Goal: Task Accomplishment & Management: Manage account settings

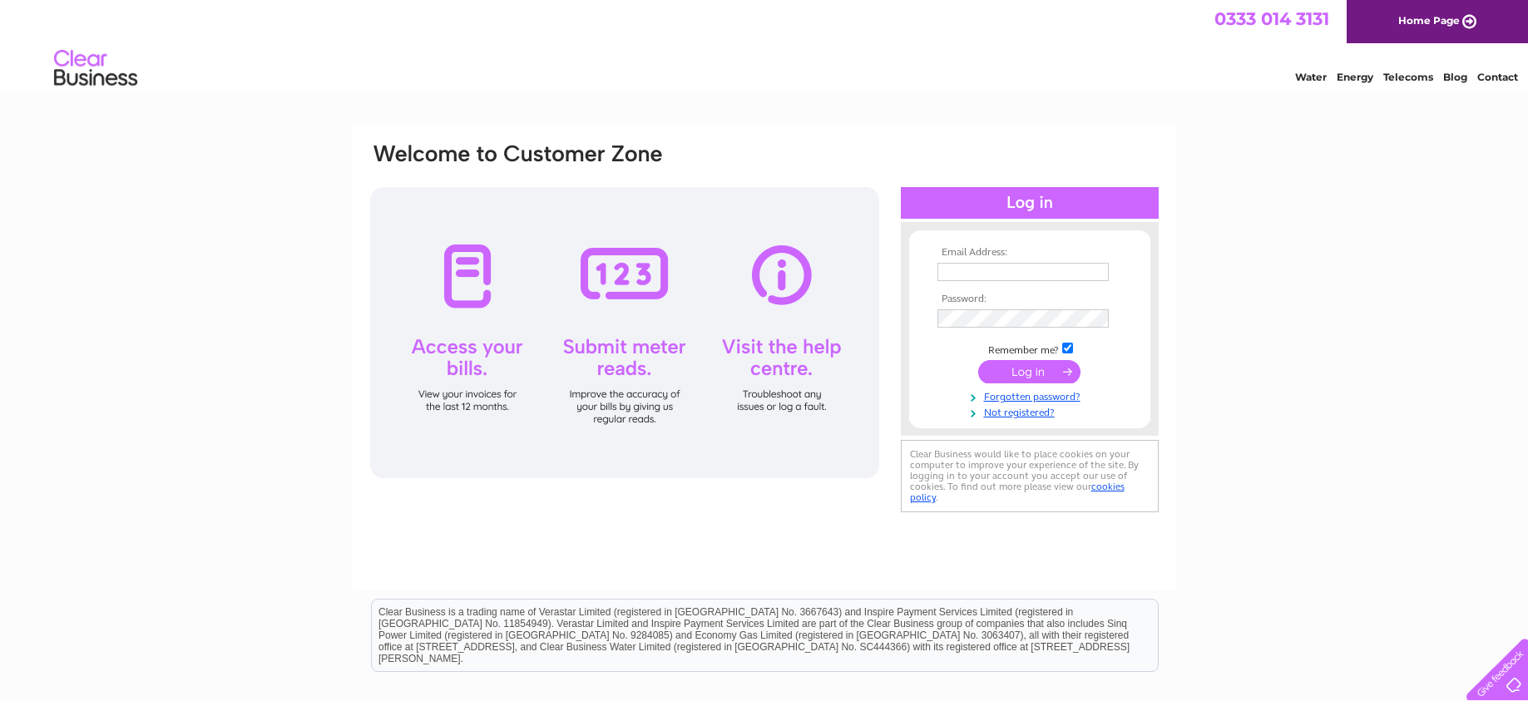
click at [1030, 268] on input "text" at bounding box center [1022, 272] width 171 height 18
type input "colette.giles@hotmail.co.uk"
click at [1067, 350] on input "checkbox" at bounding box center [1067, 348] width 11 height 11
checkbox input "false"
click at [1046, 368] on input "submit" at bounding box center [1029, 371] width 102 height 23
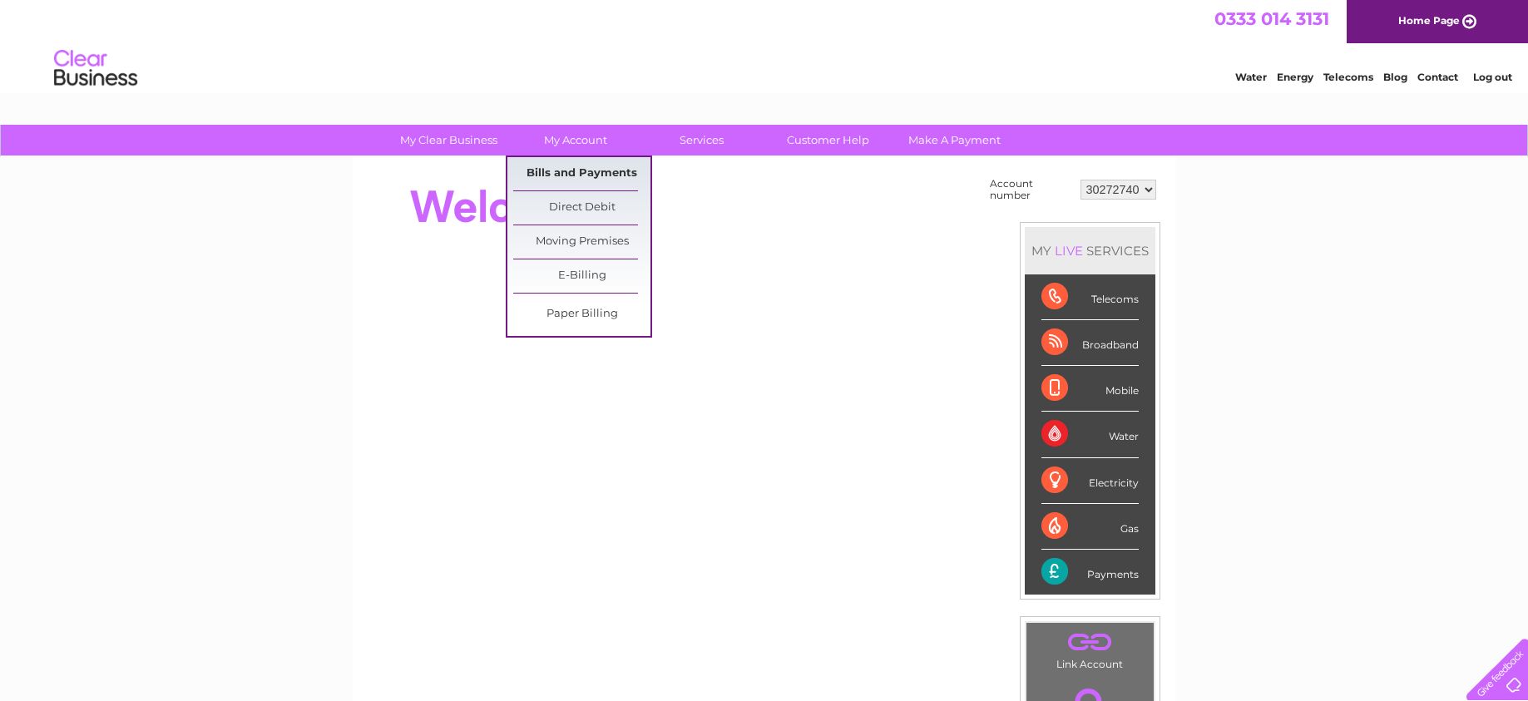
click at [582, 171] on link "Bills and Payments" at bounding box center [581, 173] width 137 height 33
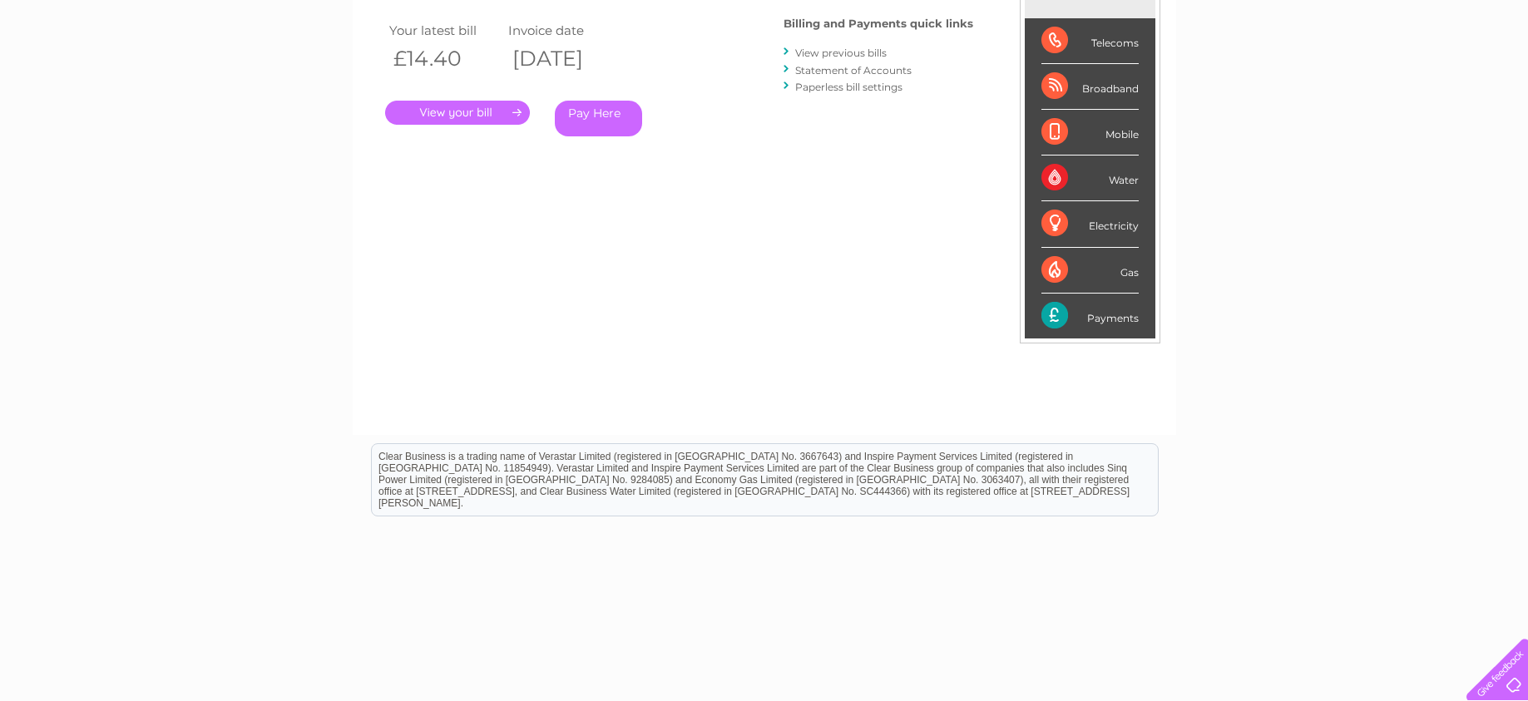
scroll to position [289, 0]
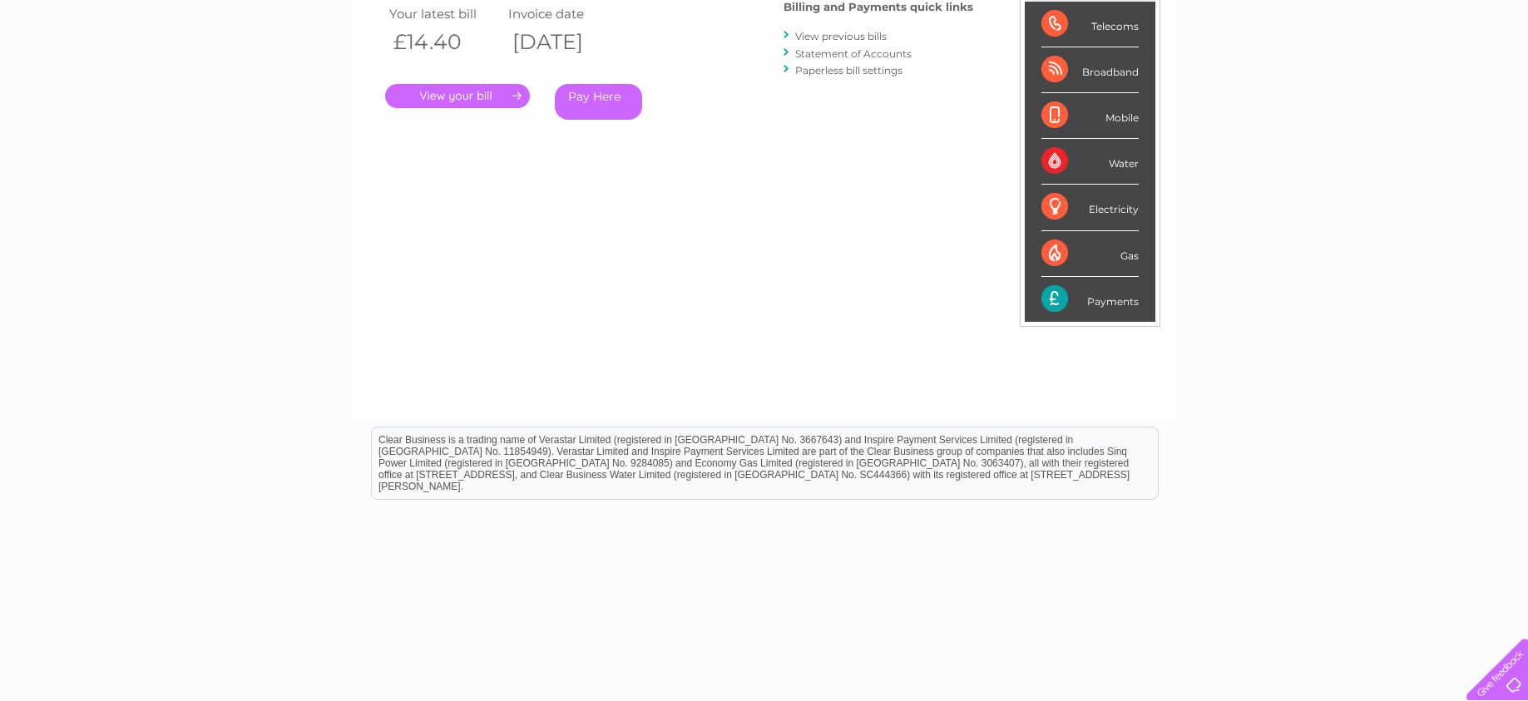
click at [483, 91] on link "." at bounding box center [457, 96] width 145 height 24
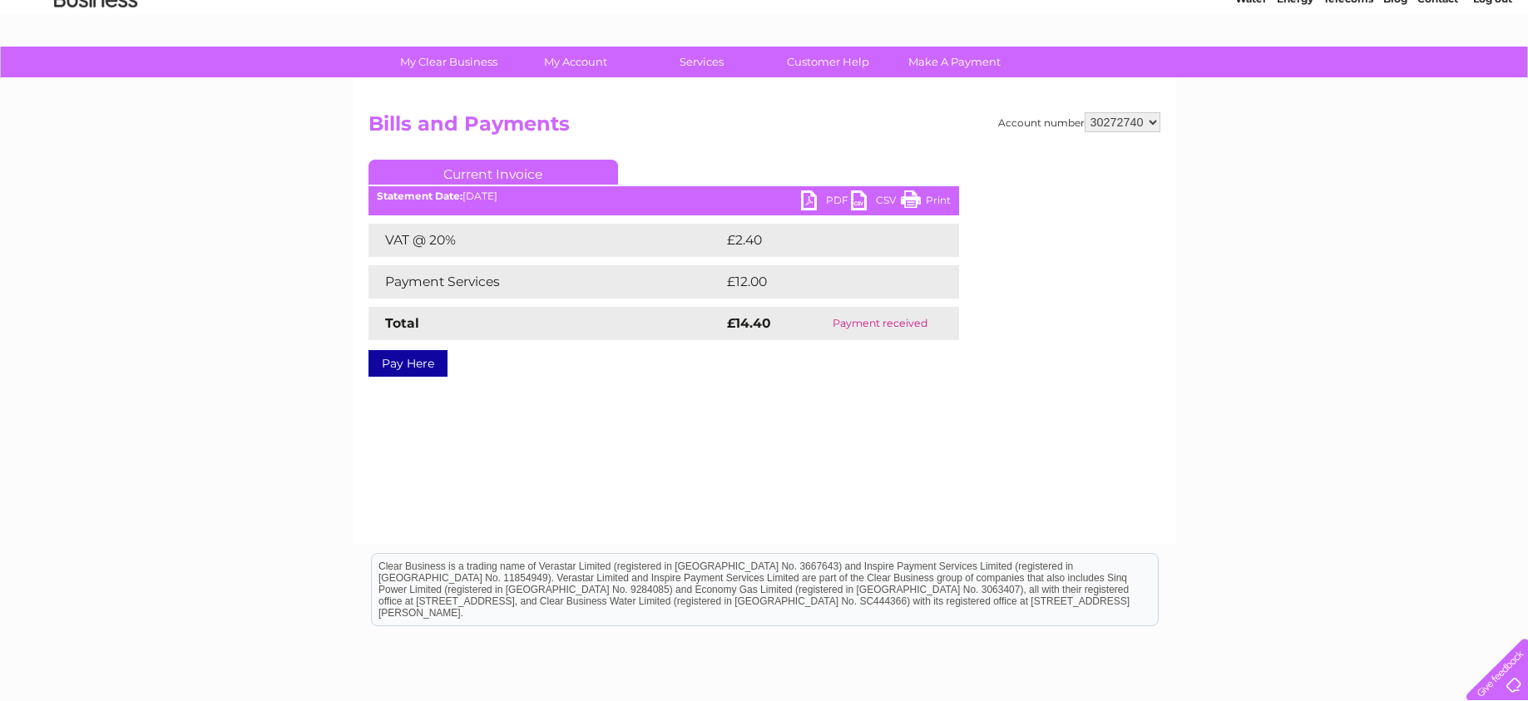
scroll to position [146, 0]
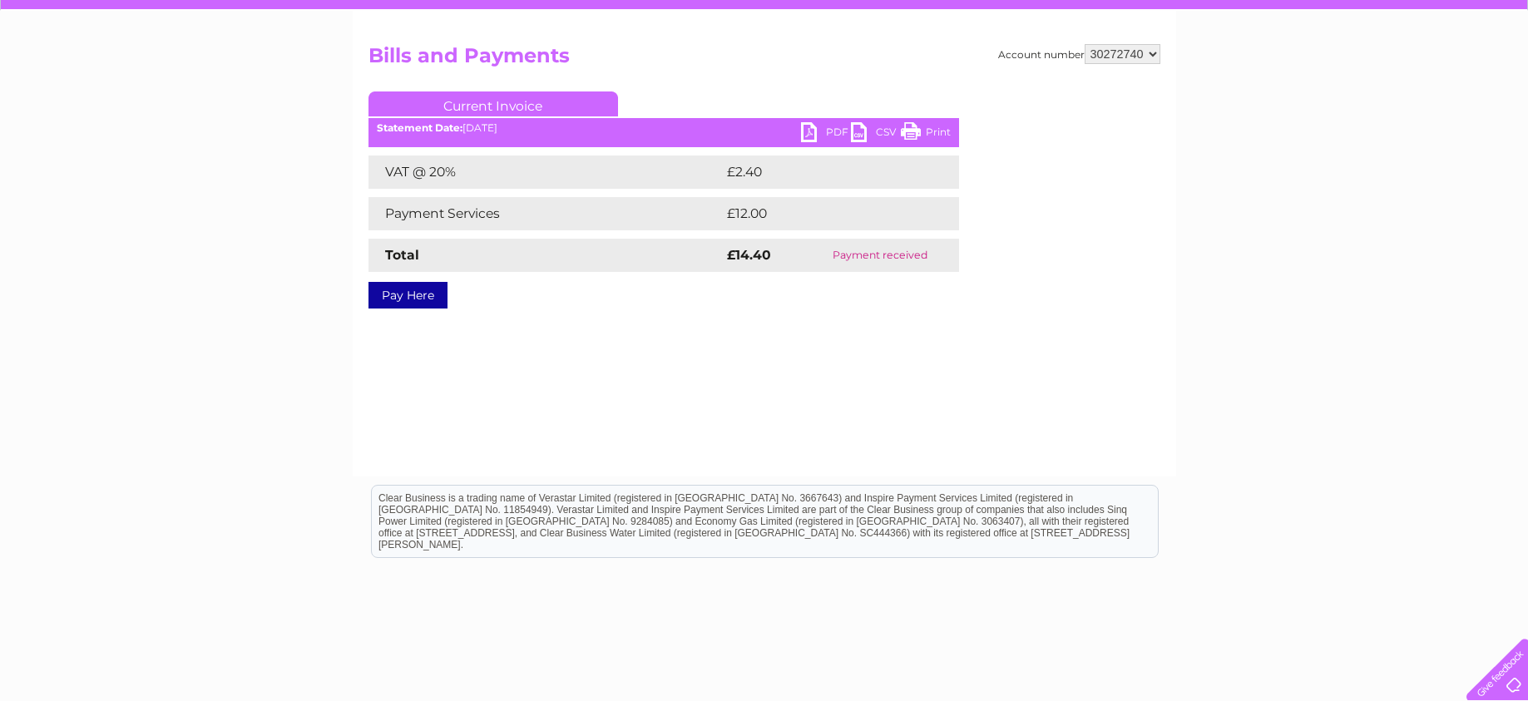
click at [930, 128] on link "Print" at bounding box center [926, 134] width 50 height 24
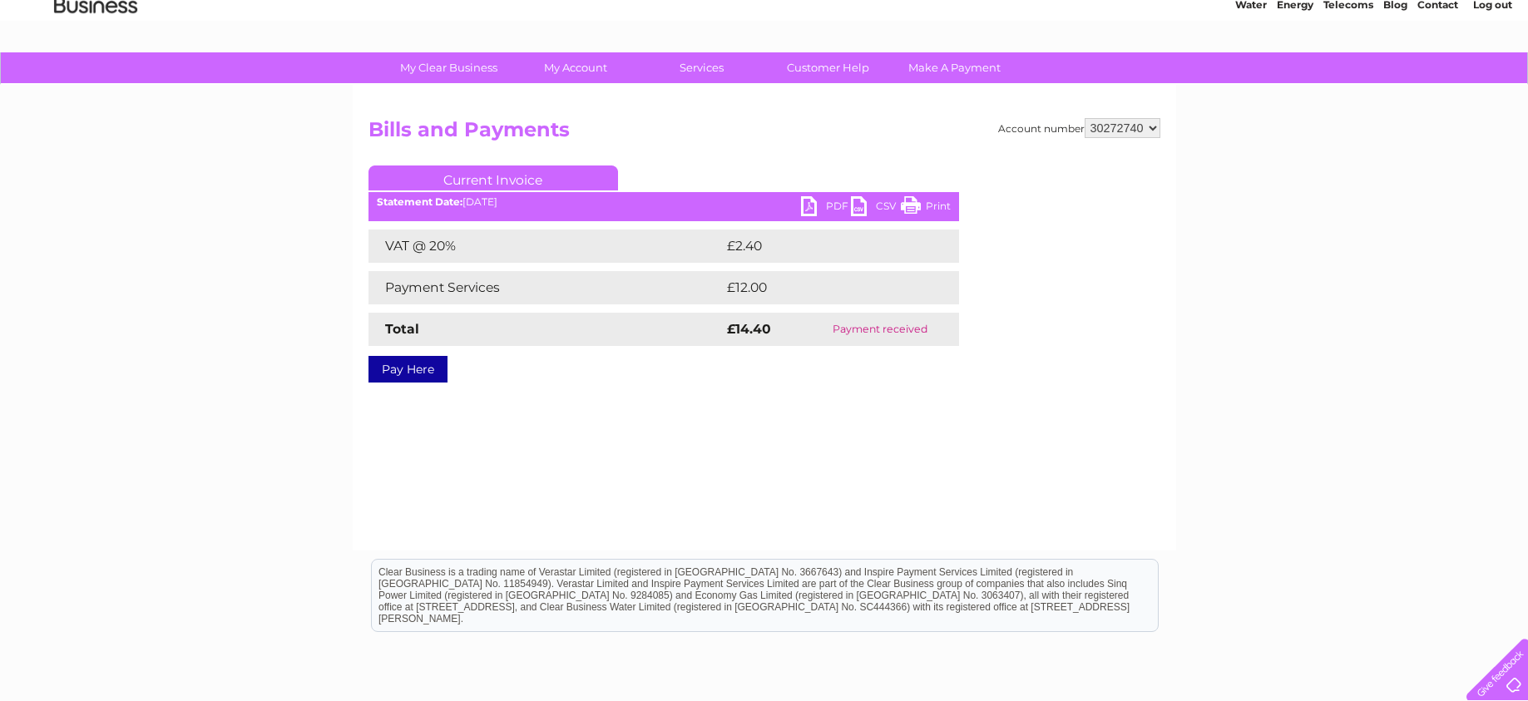
scroll to position [0, 0]
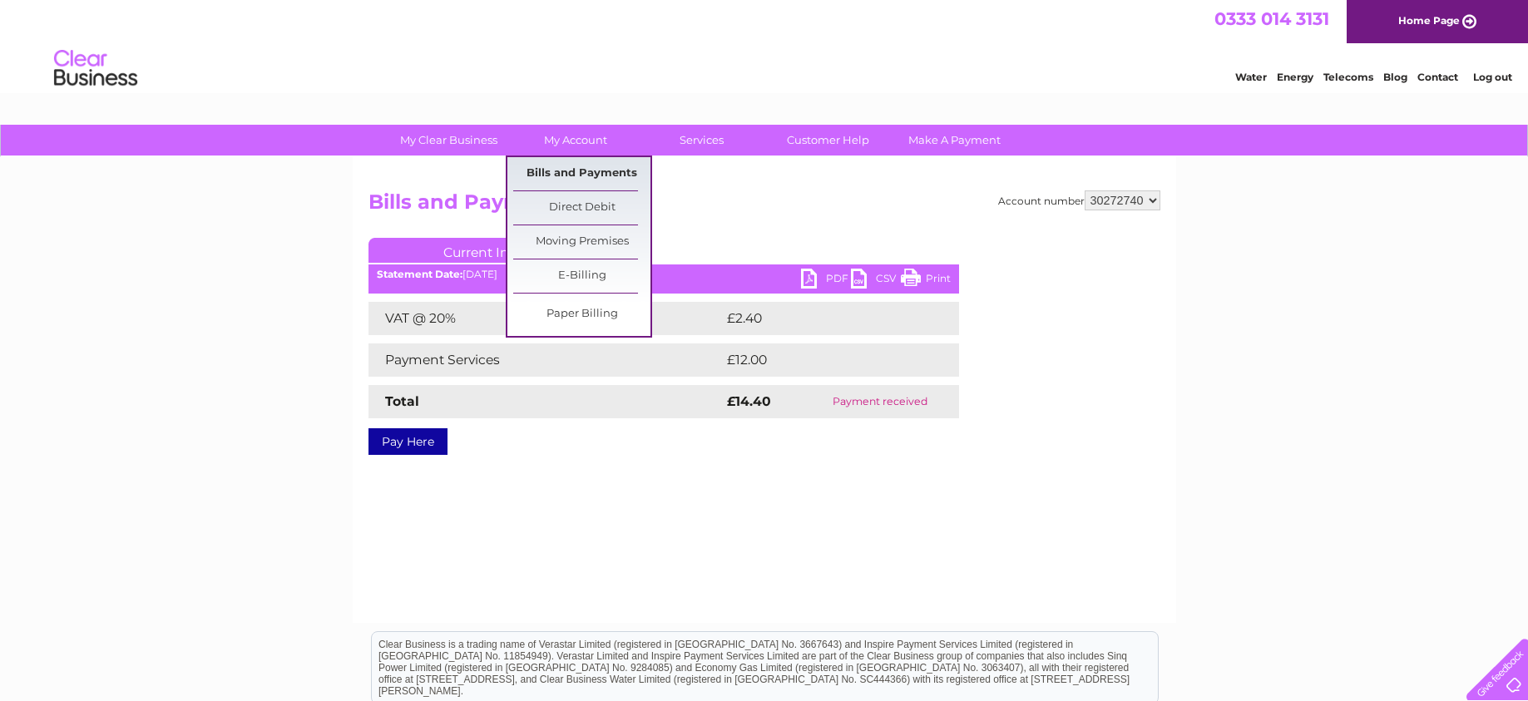
click at [601, 183] on link "Bills and Payments" at bounding box center [581, 173] width 137 height 33
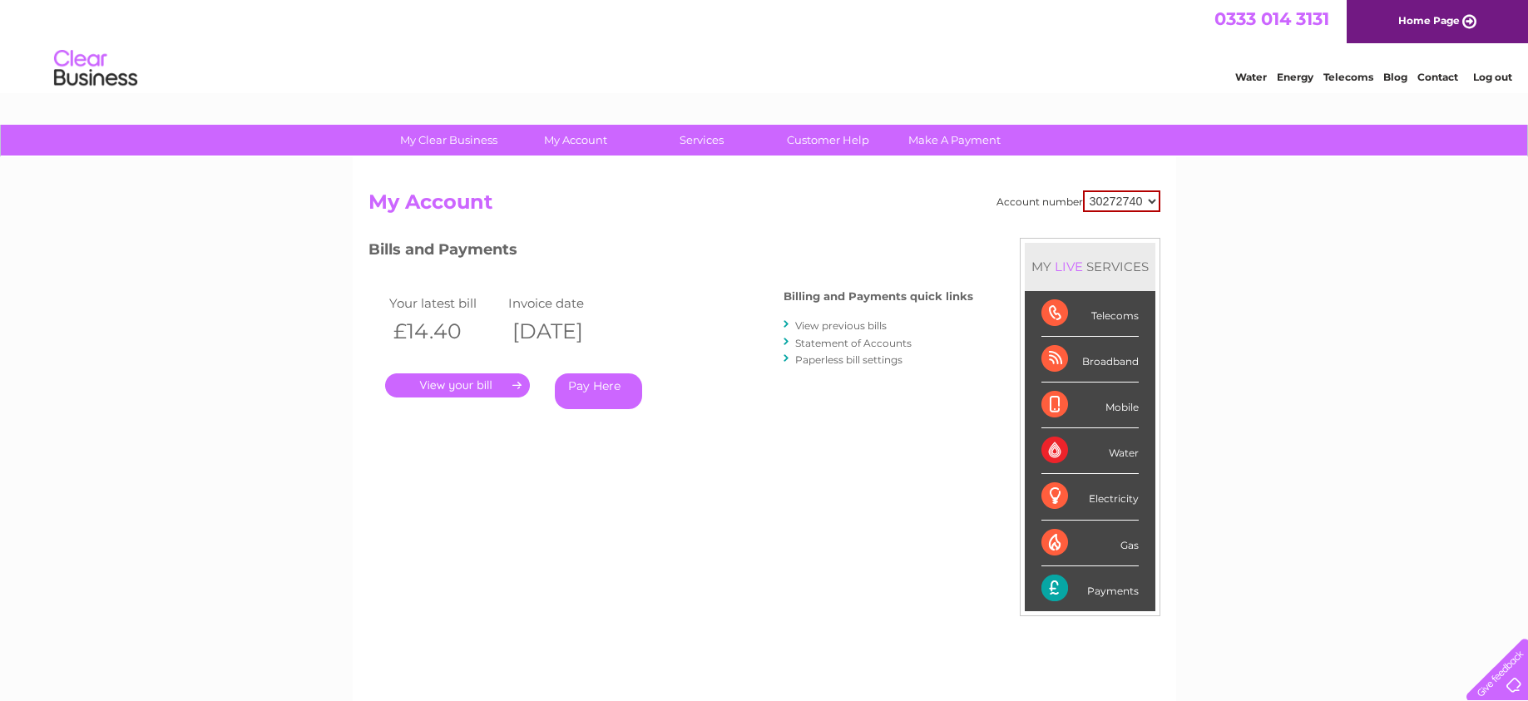
click at [826, 325] on link "View previous bills" at bounding box center [840, 325] width 91 height 12
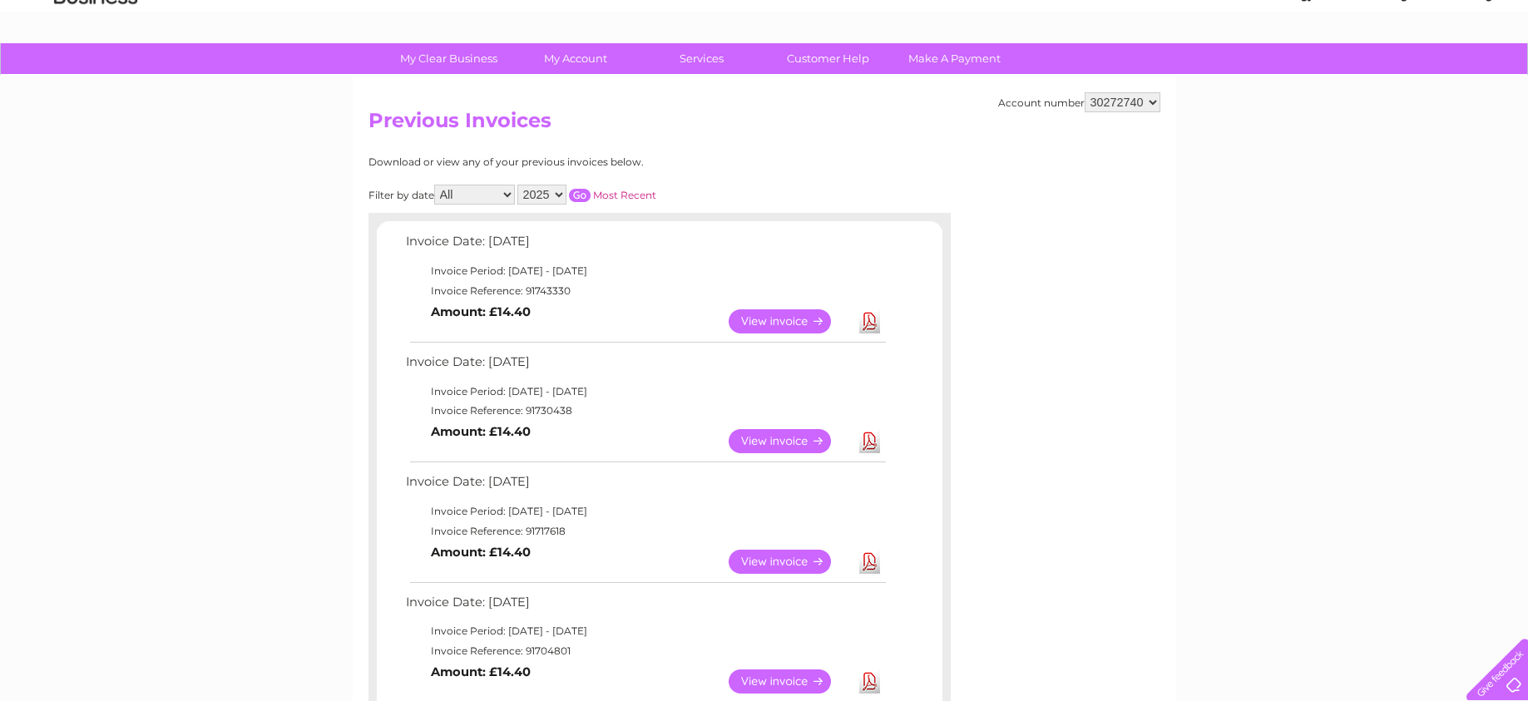
scroll to position [146, 0]
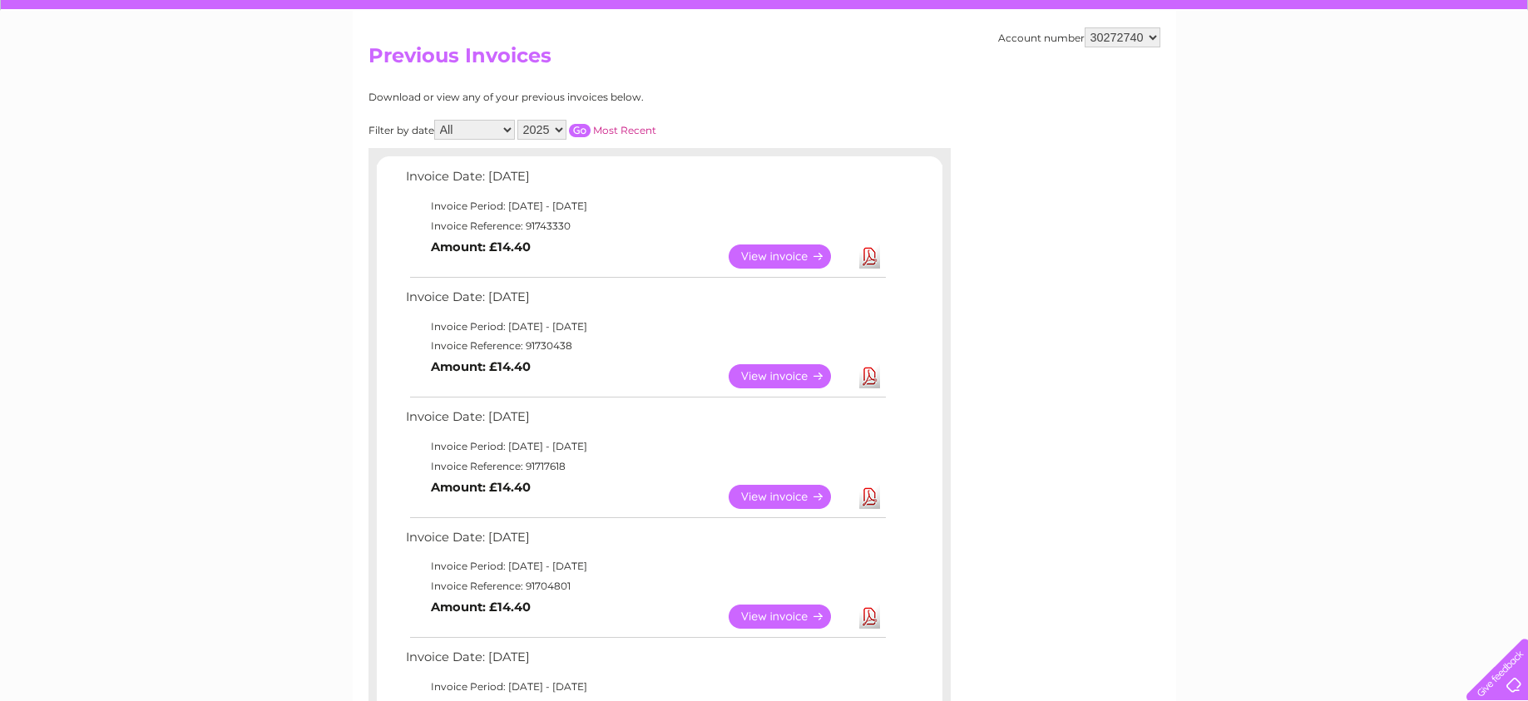
click at [776, 378] on link "View" at bounding box center [790, 376] width 122 height 24
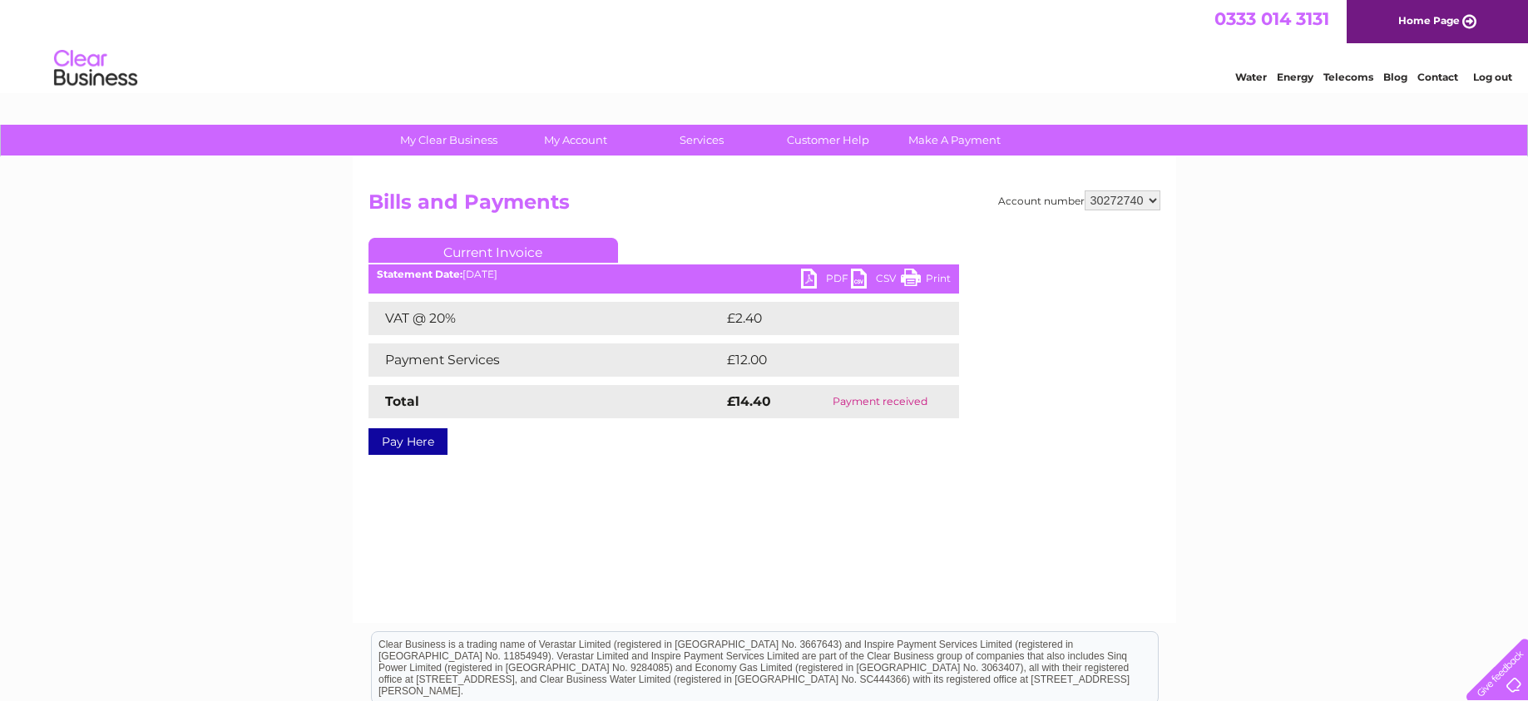
click at [920, 278] on link "Print" at bounding box center [926, 281] width 50 height 24
click at [828, 274] on link "PDF" at bounding box center [826, 281] width 50 height 24
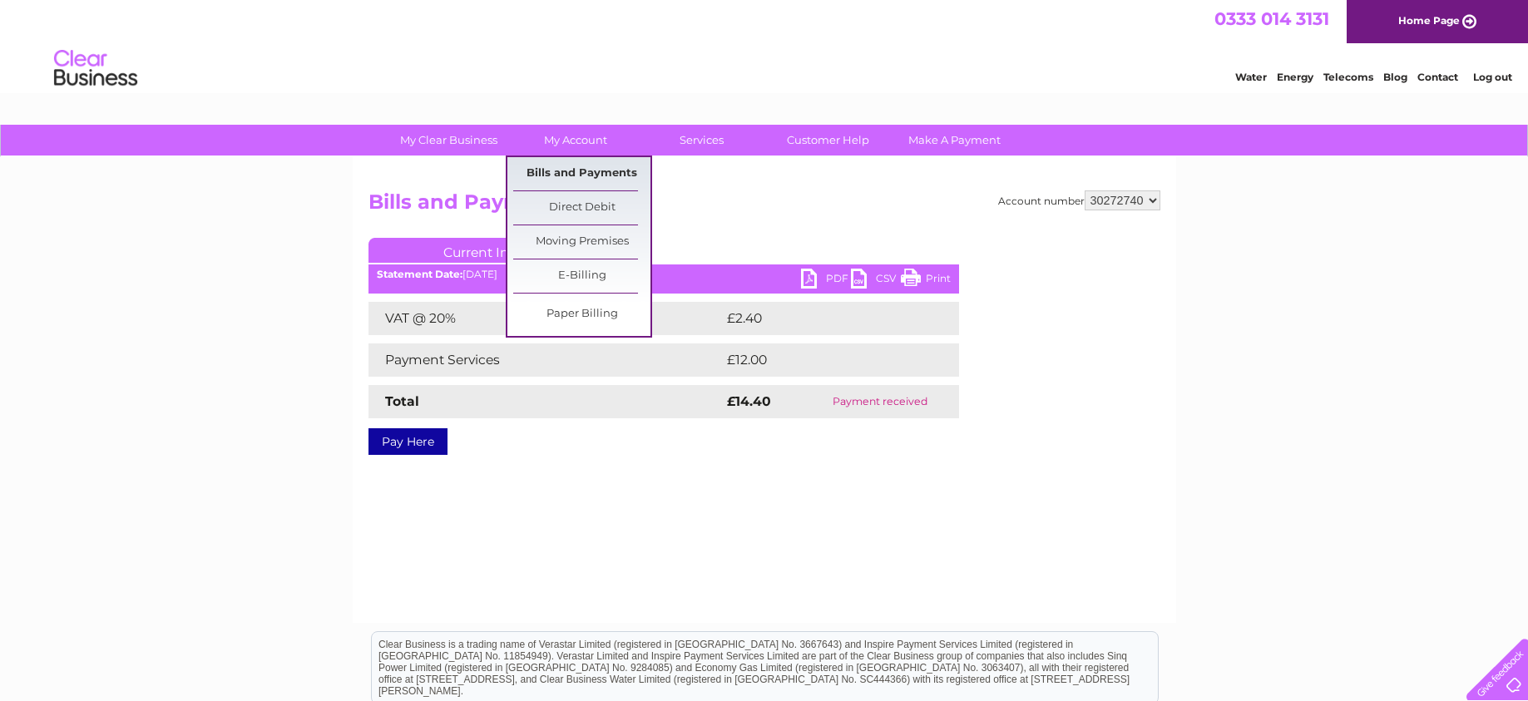
click at [586, 172] on link "Bills and Payments" at bounding box center [581, 173] width 137 height 33
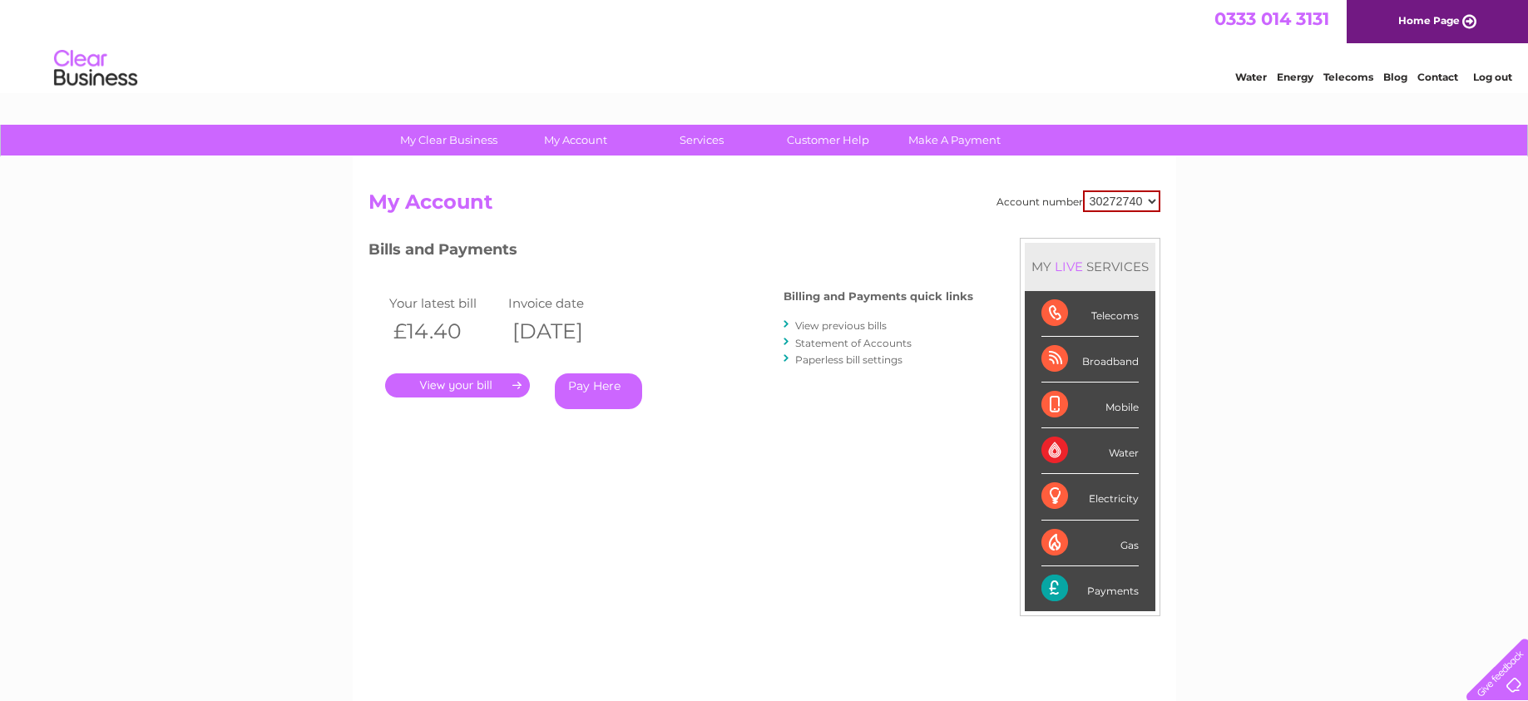
click at [438, 388] on link "." at bounding box center [457, 385] width 145 height 24
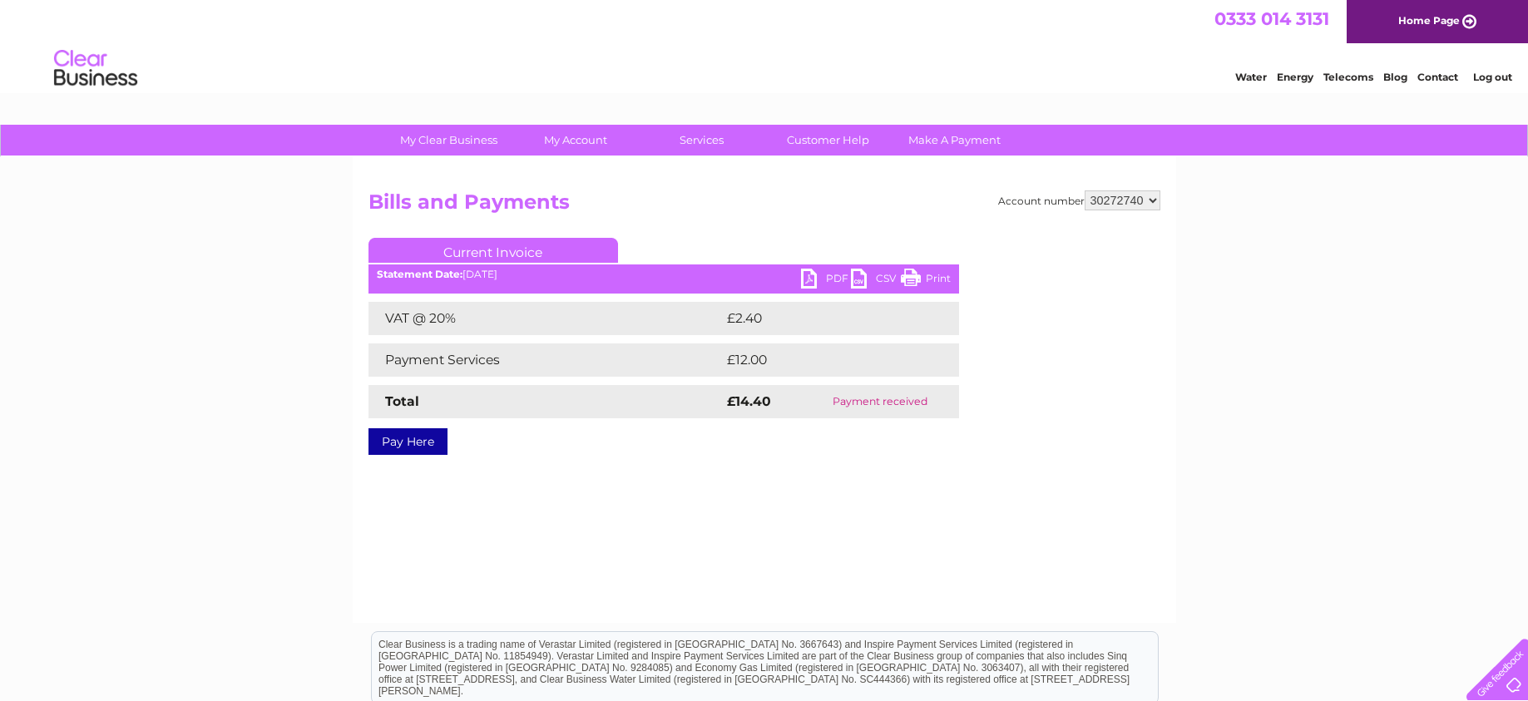
click at [828, 271] on link "PDF" at bounding box center [826, 281] width 50 height 24
